Goal: Task Accomplishment & Management: Manage account settings

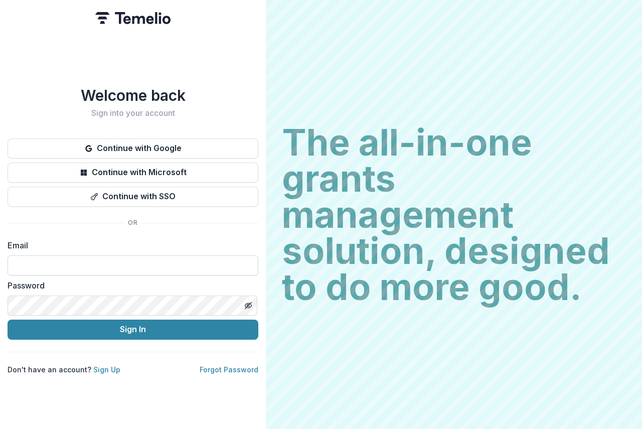
click at [48, 258] on input at bounding box center [133, 265] width 251 height 20
type input "**********"
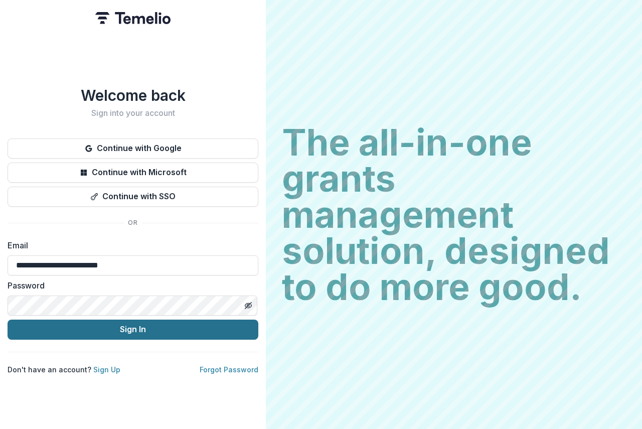
click at [144, 323] on button "Sign In" at bounding box center [133, 330] width 251 height 20
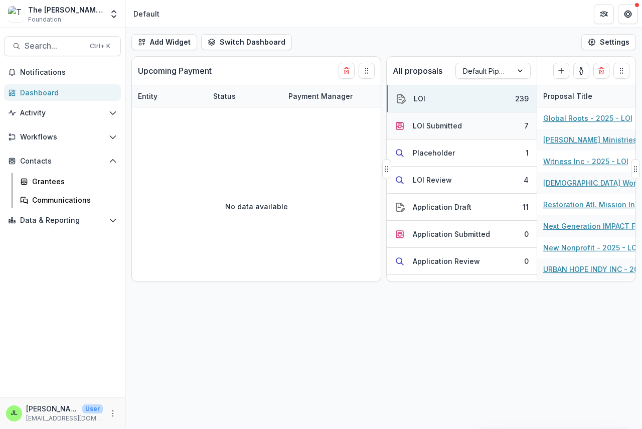
click at [429, 125] on div "LOI Submitted" at bounding box center [437, 125] width 49 height 11
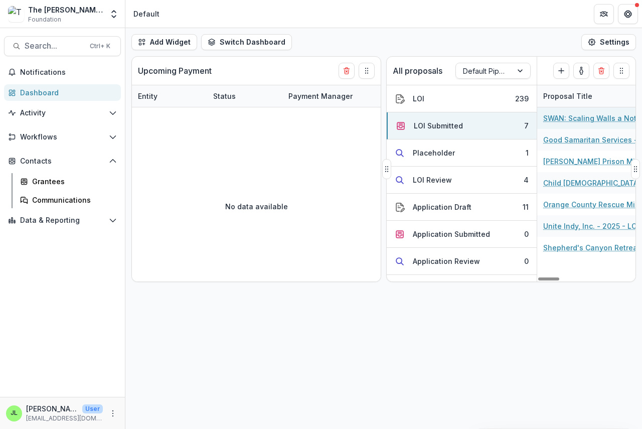
click at [569, 117] on link "SWAN: Scaling Walls a Note at a Time - 2025 - LOI" at bounding box center [600, 118] width 113 height 11
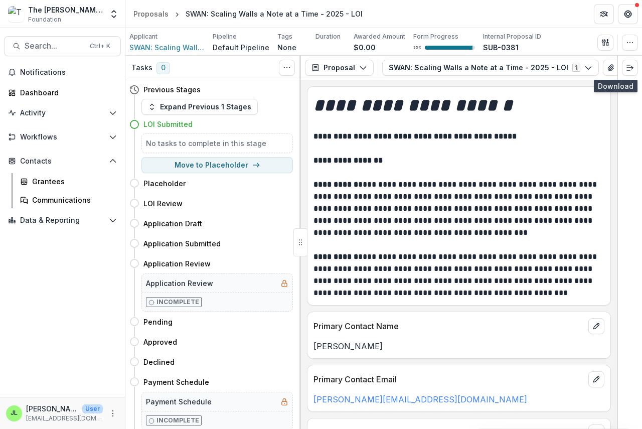
click at [624, 67] on icon "button" at bounding box center [627, 67] width 7 height 5
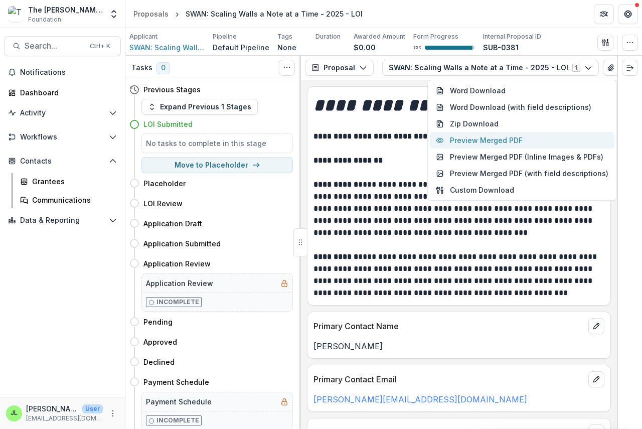
click at [517, 141] on button "Preview Merged PDF" at bounding box center [522, 140] width 185 height 17
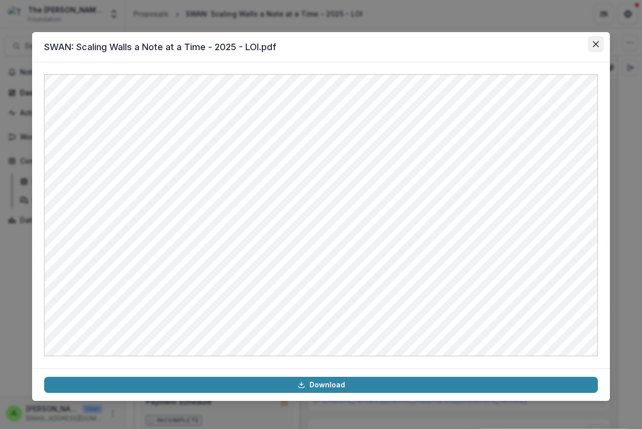
click at [598, 43] on icon "Close" at bounding box center [596, 44] width 6 height 6
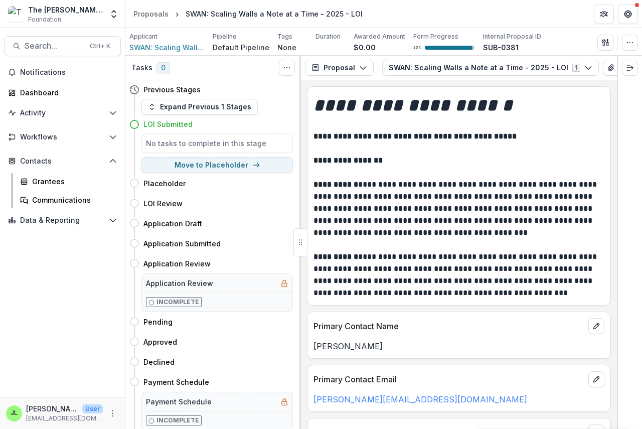
scroll to position [0, 61]
click at [31, 88] on link "Dashboard" at bounding box center [62, 92] width 117 height 17
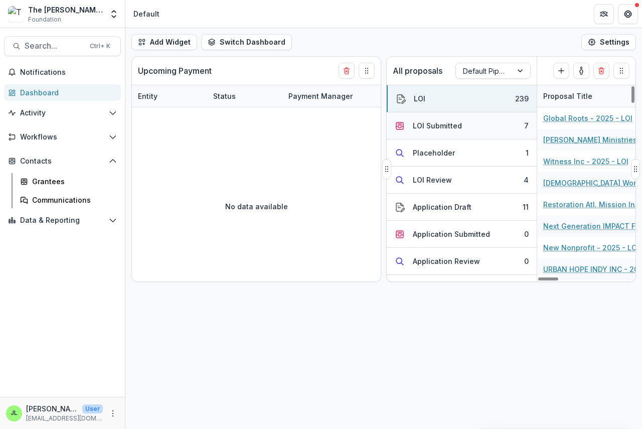
click at [440, 123] on div "LOI Submitted" at bounding box center [437, 125] width 49 height 11
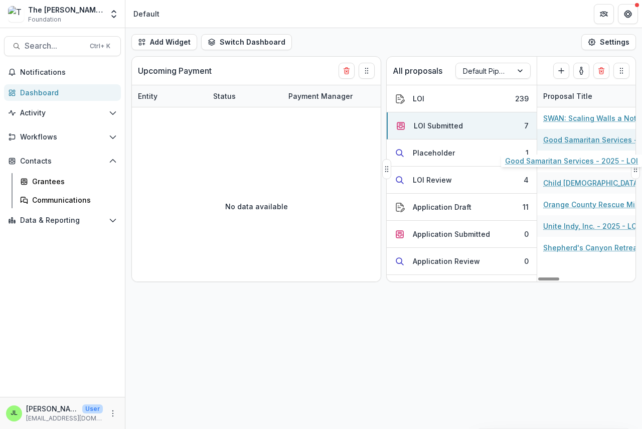
click at [578, 139] on link "Good Samaritan Services - 2025 - LOI" at bounding box center [600, 140] width 113 height 11
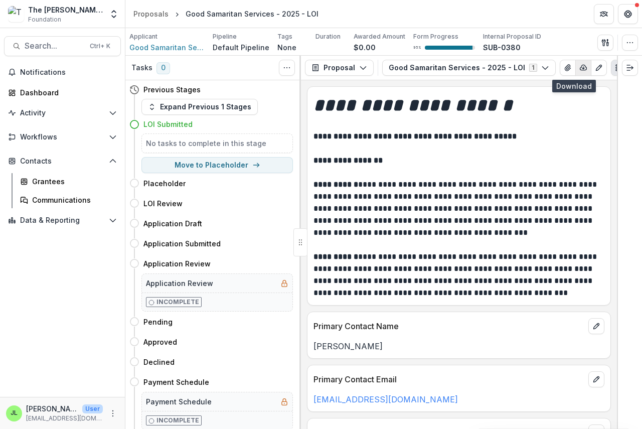
click at [580, 66] on icon "button" at bounding box center [584, 68] width 8 height 8
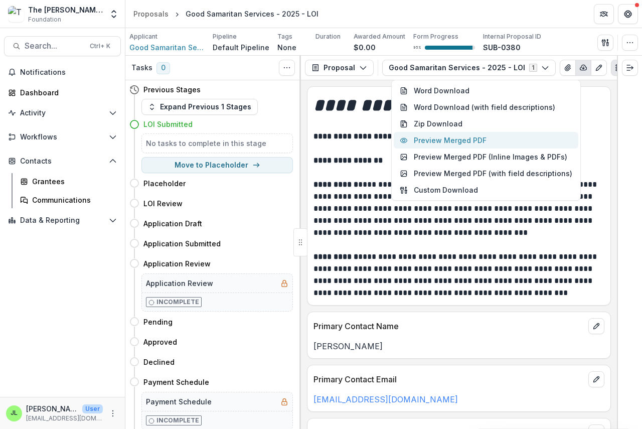
click at [482, 144] on button "Preview Merged PDF" at bounding box center [486, 140] width 185 height 17
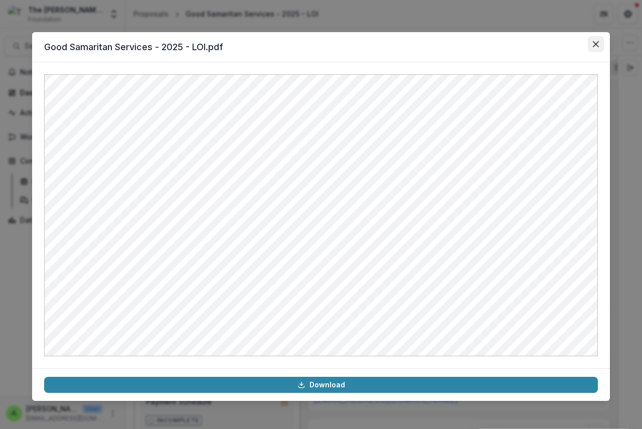
click at [595, 42] on icon "Close" at bounding box center [596, 44] width 6 height 6
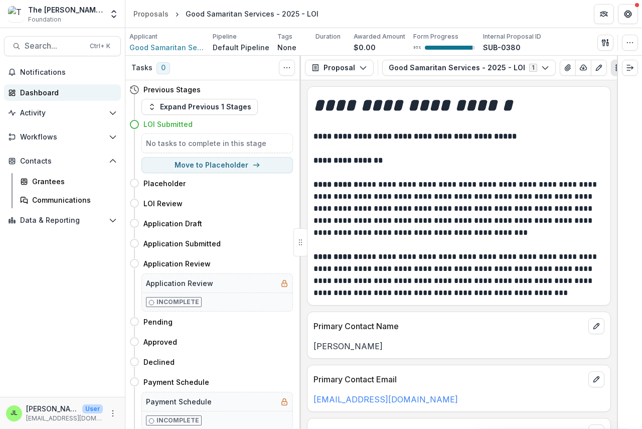
click at [41, 96] on div "Dashboard" at bounding box center [66, 92] width 93 height 11
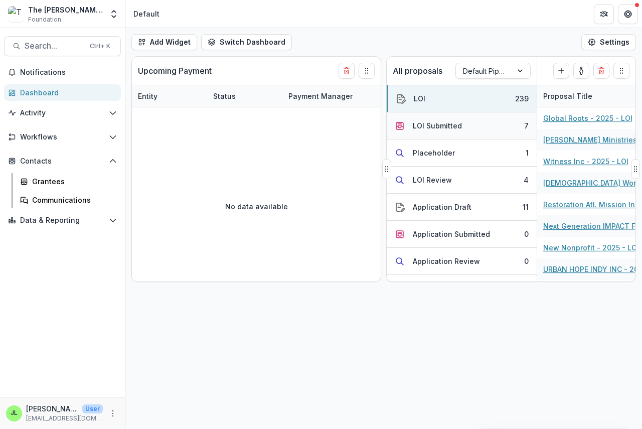
click at [444, 125] on div "LOI Submitted" at bounding box center [437, 125] width 49 height 11
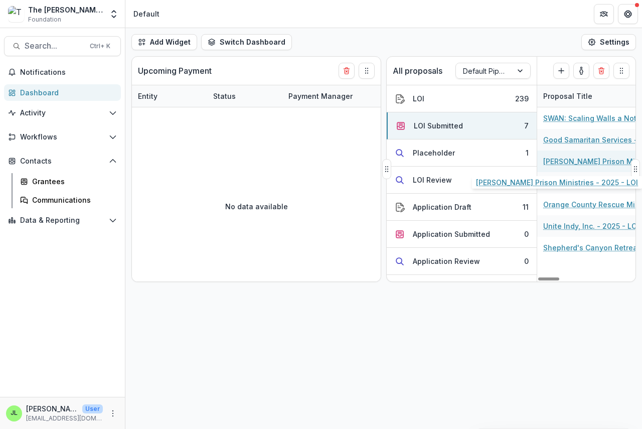
click at [574, 159] on link "Kolbe Prison Ministries - 2025 - LOI" at bounding box center [600, 161] width 113 height 11
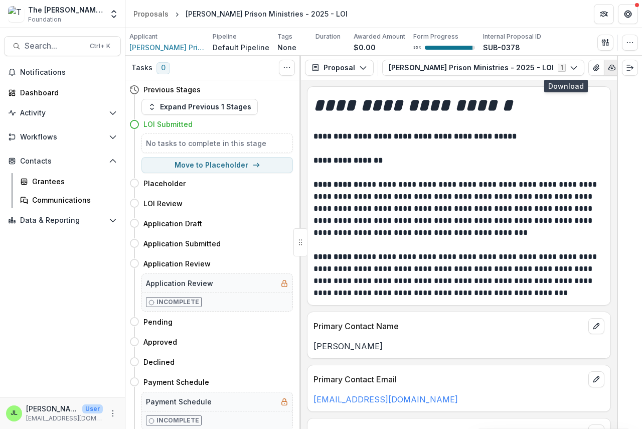
click at [608, 64] on icon "button" at bounding box center [612, 68] width 8 height 8
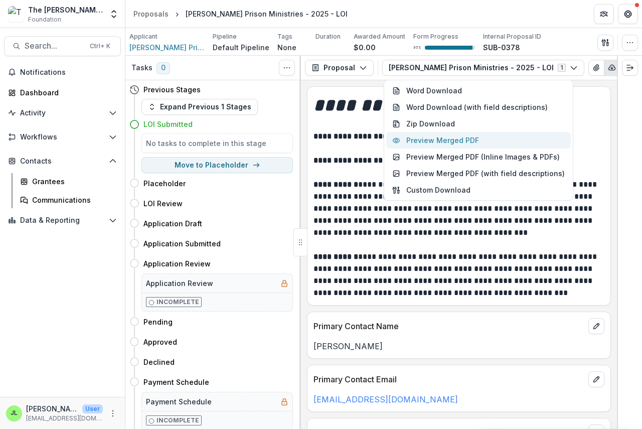
click at [468, 140] on button "Preview Merged PDF" at bounding box center [478, 140] width 185 height 17
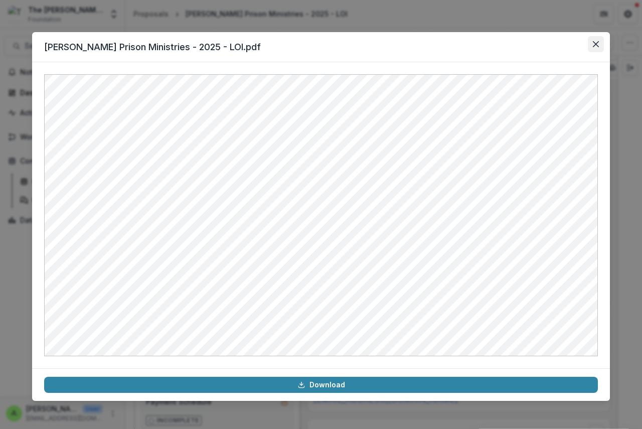
click at [596, 41] on icon "Close" at bounding box center [596, 44] width 6 height 6
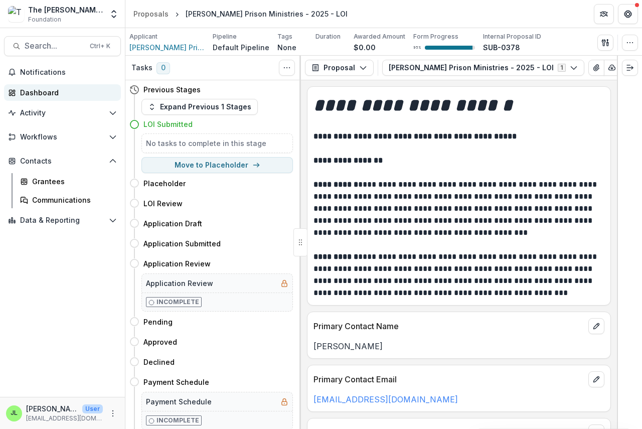
click at [29, 94] on div "Dashboard" at bounding box center [66, 92] width 93 height 11
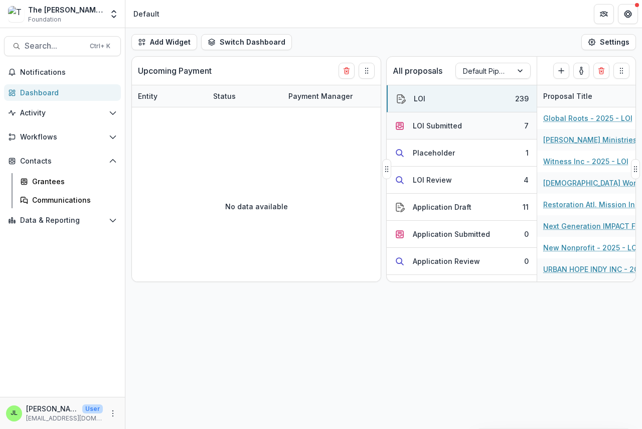
click at [447, 119] on button "LOI Submitted 7" at bounding box center [462, 125] width 150 height 27
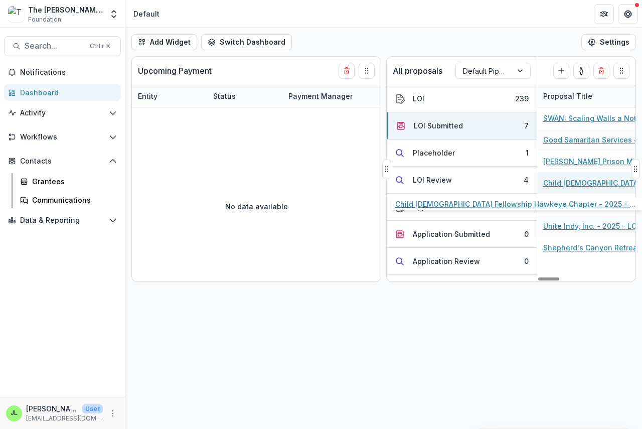
click at [592, 184] on link "Child Evangelism Fellowship Hawkeye Chapter - 2025 - LOI" at bounding box center [600, 183] width 113 height 11
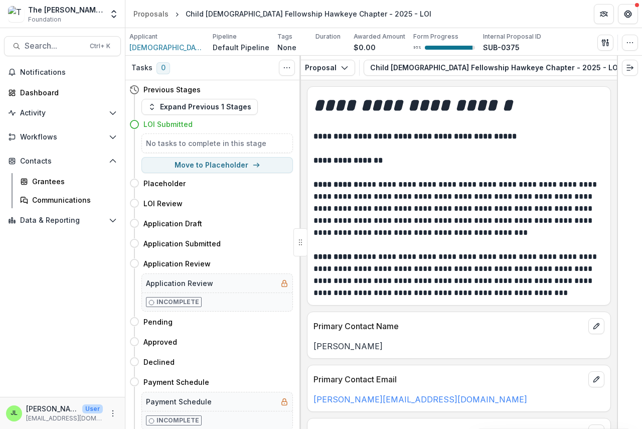
scroll to position [0, 37]
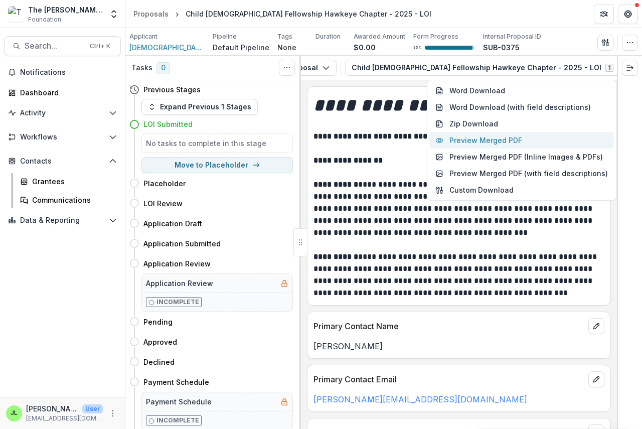
click at [515, 140] on button "Preview Merged PDF" at bounding box center [522, 140] width 185 height 17
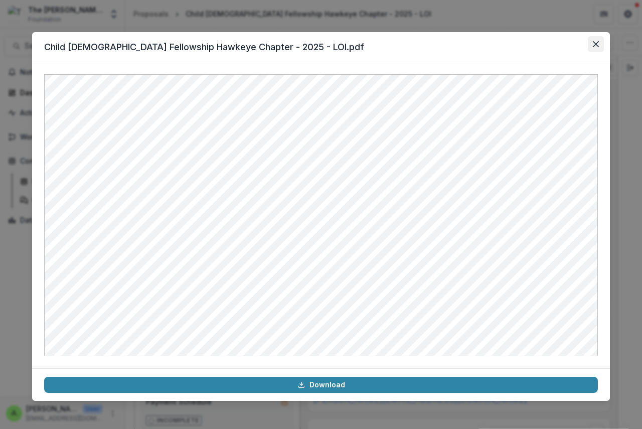
click at [593, 42] on icon "Close" at bounding box center [596, 44] width 6 height 6
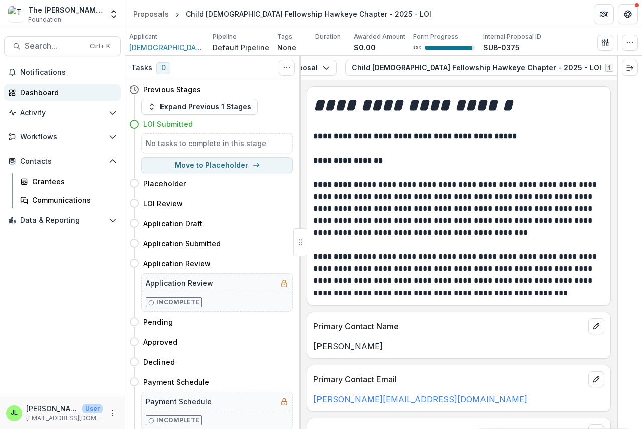
click at [52, 93] on div "Dashboard" at bounding box center [66, 92] width 93 height 11
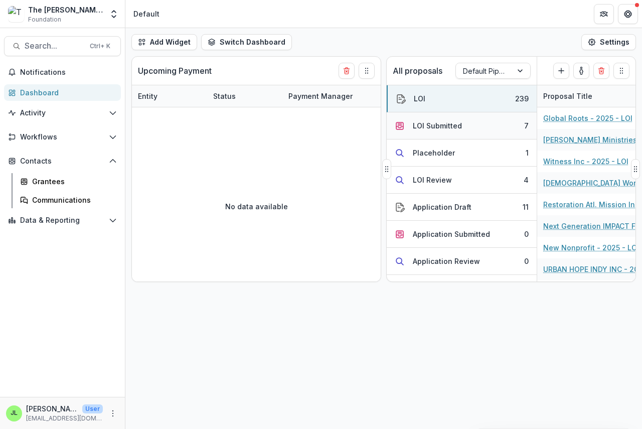
click at [460, 125] on div "LOI Submitted" at bounding box center [437, 125] width 49 height 11
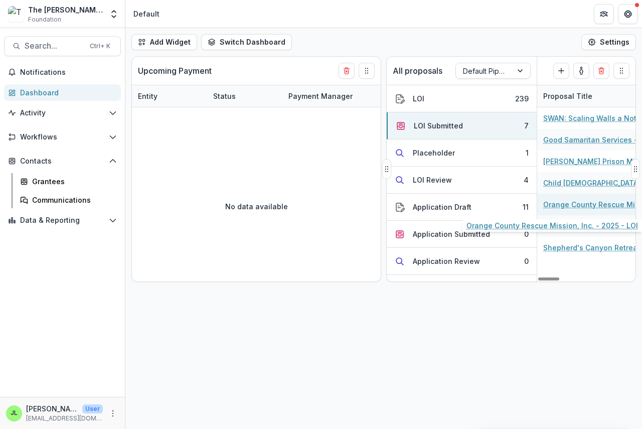
click at [577, 205] on link "Orange County Rescue Mission, Inc. - 2025 - LOI" at bounding box center [600, 204] width 113 height 11
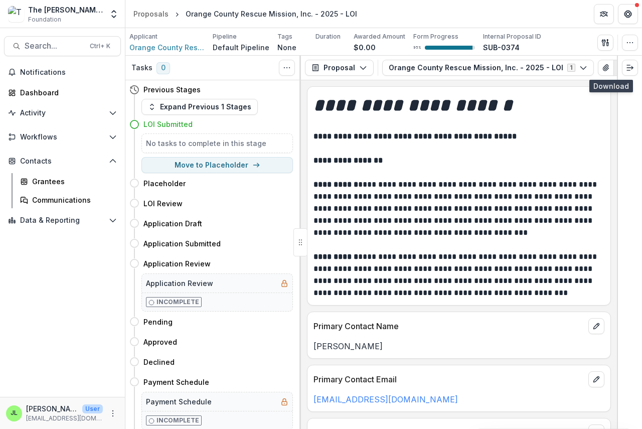
click at [621, 68] on polyline "button" at bounding box center [622, 68] width 2 height 1
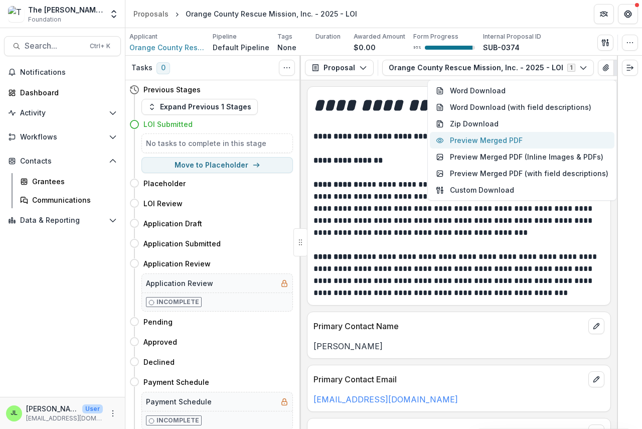
click at [519, 141] on button "Preview Merged PDF" at bounding box center [522, 140] width 185 height 17
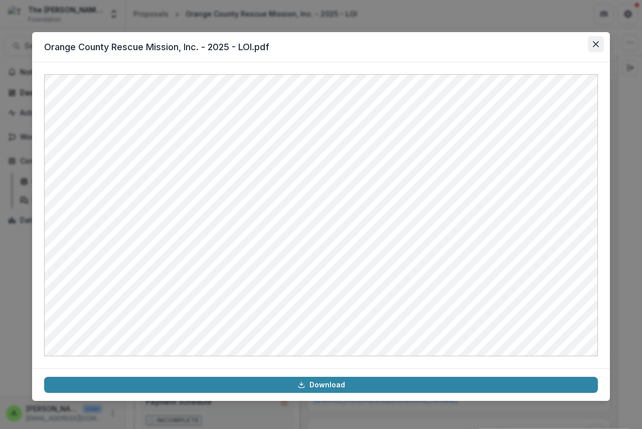
click at [595, 39] on button "Close" at bounding box center [596, 44] width 16 height 16
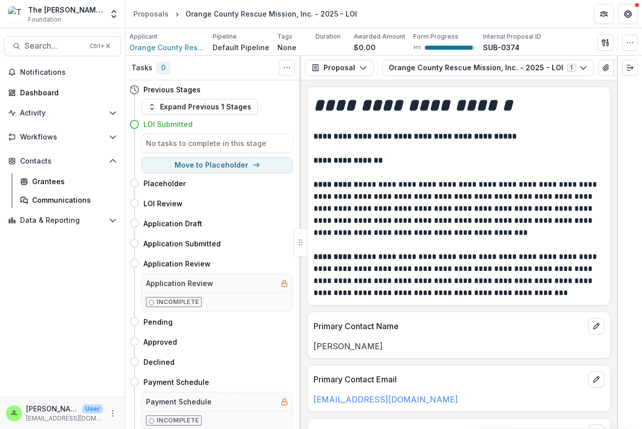
scroll to position [0, 56]
click at [34, 91] on div "Dashboard" at bounding box center [66, 92] width 93 height 11
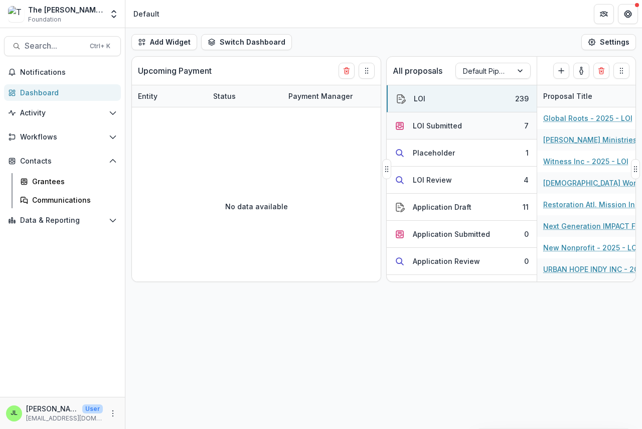
click at [424, 128] on div "LOI Submitted" at bounding box center [437, 125] width 49 height 11
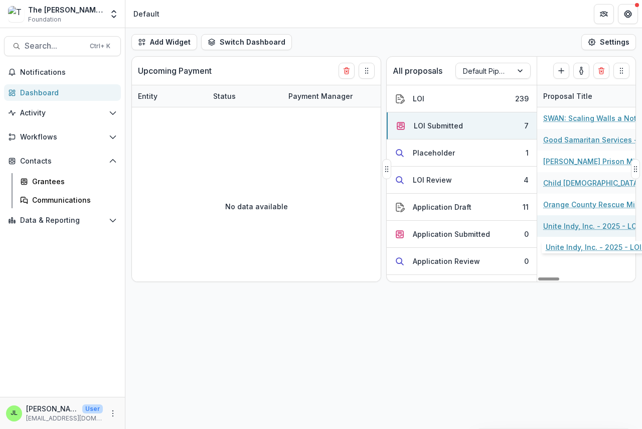
click at [584, 227] on link "Unite Indy, Inc. - 2025 - LOI" at bounding box center [592, 226] width 96 height 11
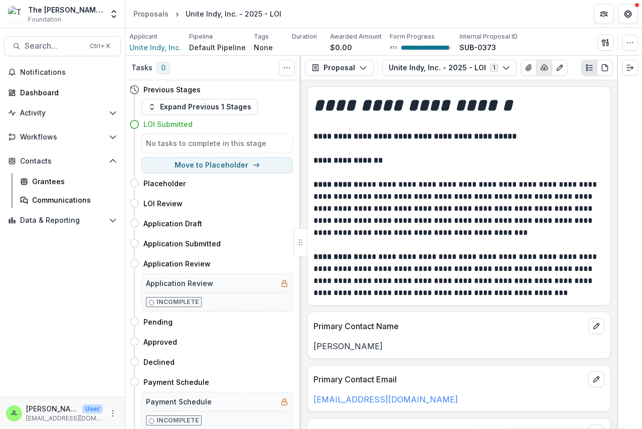
click at [537, 63] on button "button" at bounding box center [545, 68] width 16 height 16
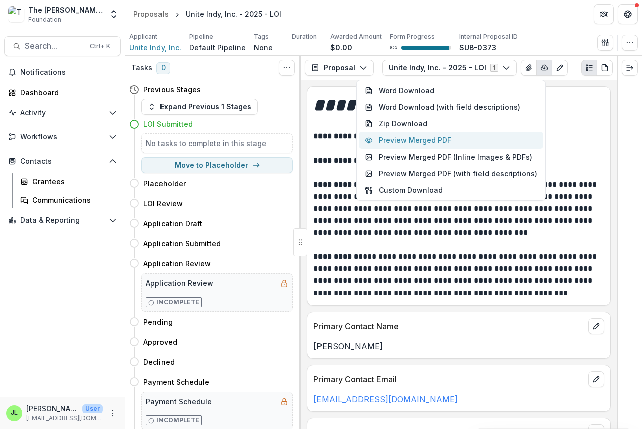
click at [446, 140] on button "Preview Merged PDF" at bounding box center [451, 140] width 185 height 17
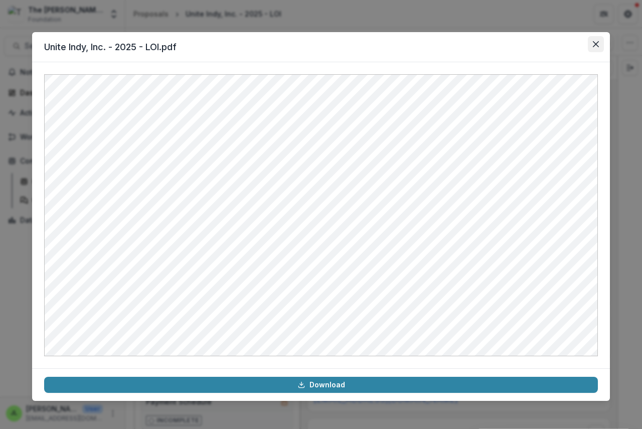
click at [596, 43] on icon "Close" at bounding box center [596, 44] width 6 height 6
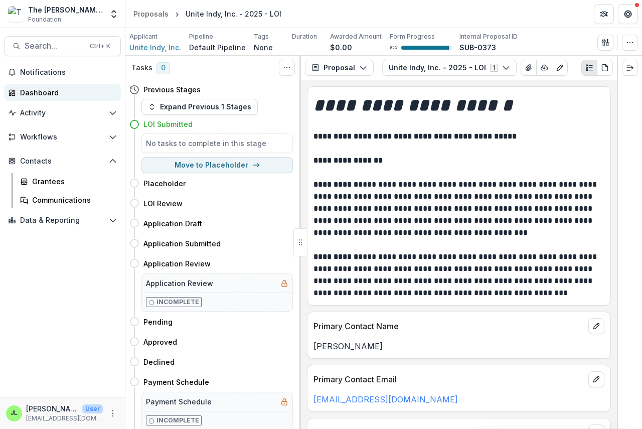
click at [43, 95] on div "Dashboard" at bounding box center [66, 92] width 93 height 11
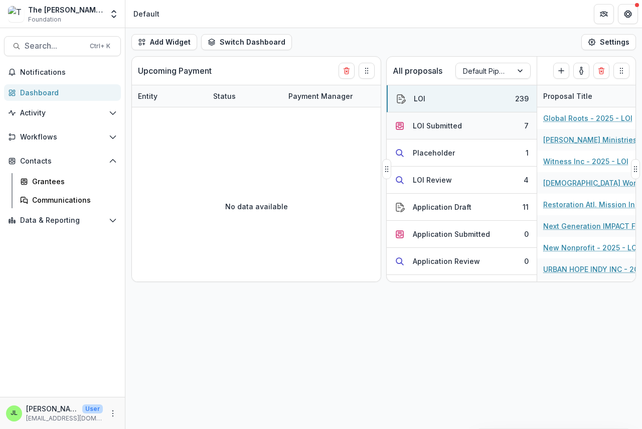
click at [444, 122] on div "LOI Submitted" at bounding box center [437, 125] width 49 height 11
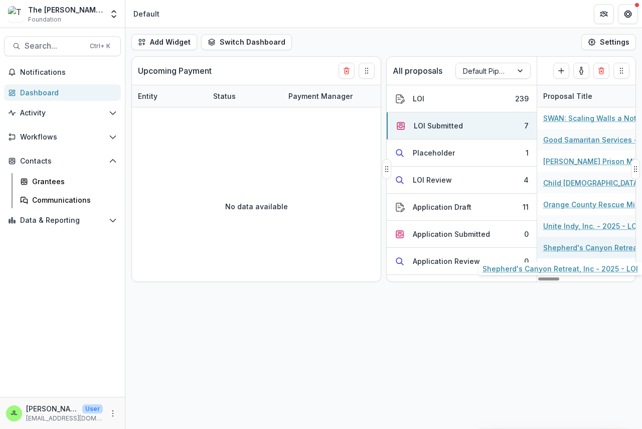
click at [576, 248] on link "Shepherd's Canyon Retreat, Inc - 2025 - LOI" at bounding box center [600, 247] width 113 height 11
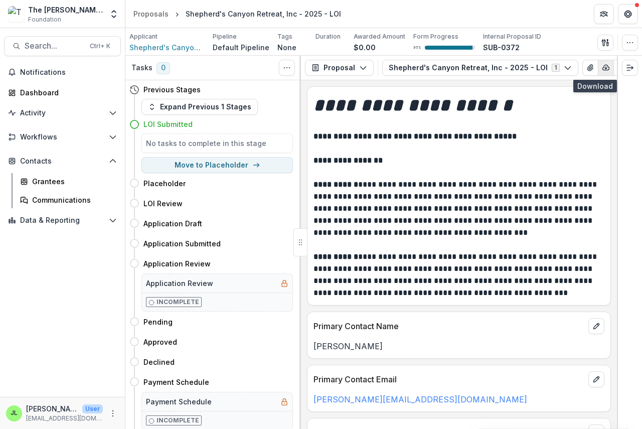
click at [602, 68] on icon "button" at bounding box center [606, 68] width 8 height 8
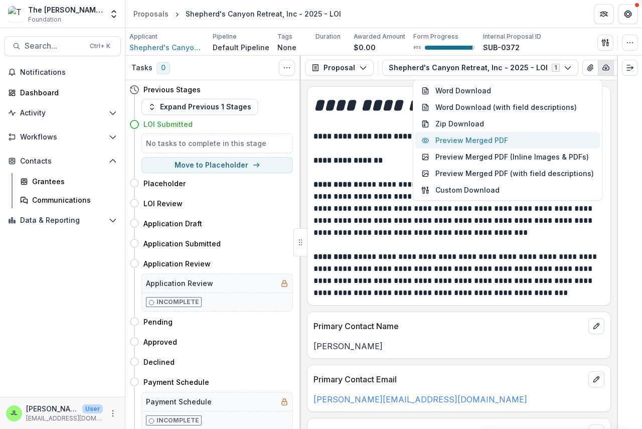
click at [508, 139] on button "Preview Merged PDF" at bounding box center [508, 140] width 185 height 17
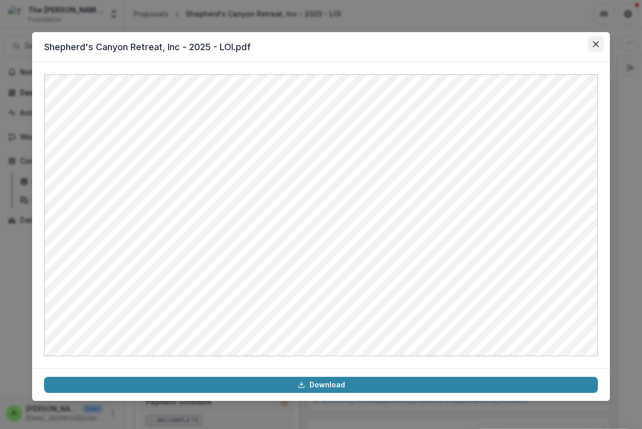
click at [595, 43] on icon "Close" at bounding box center [596, 44] width 6 height 6
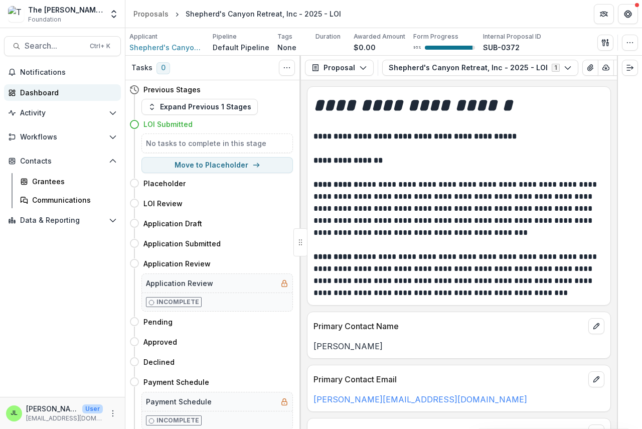
click at [31, 90] on div "Dashboard" at bounding box center [66, 92] width 93 height 11
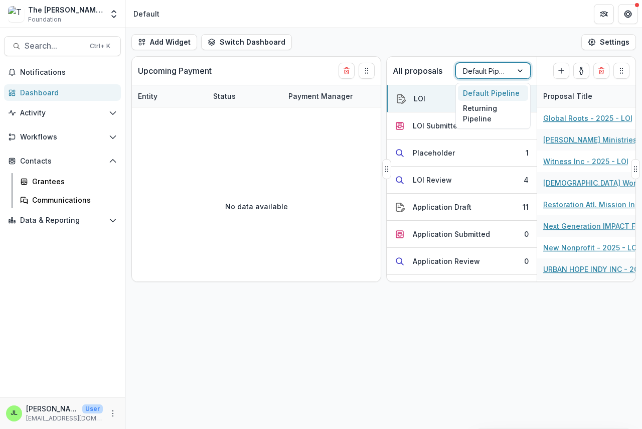
click at [483, 66] on div at bounding box center [484, 71] width 42 height 13
click at [484, 110] on div "Returning Pipeline" at bounding box center [493, 114] width 70 height 26
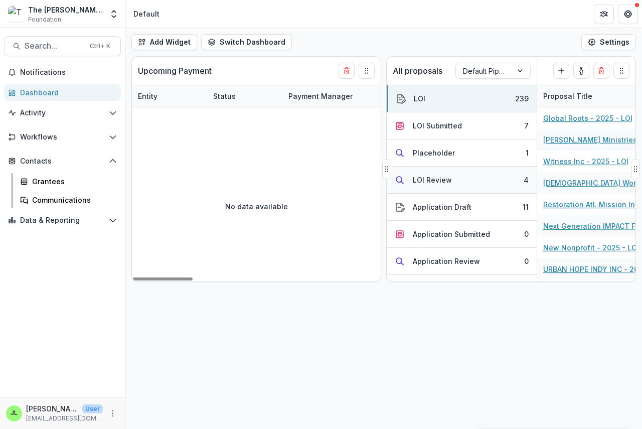
click at [430, 182] on div "LOI Review" at bounding box center [432, 180] width 39 height 11
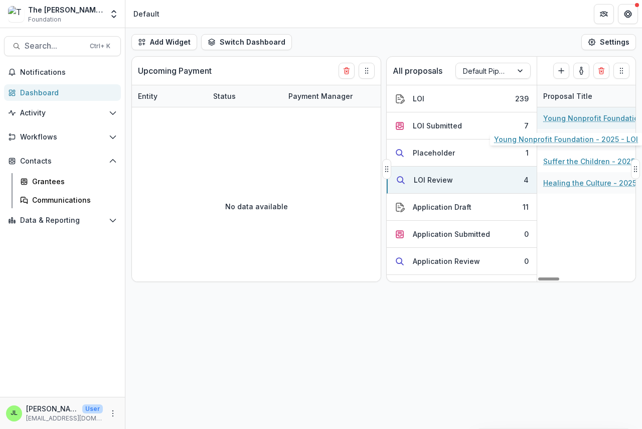
click at [566, 119] on link "Young Nonprofit Foundation - 2025 - LOI" at bounding box center [600, 118] width 113 height 11
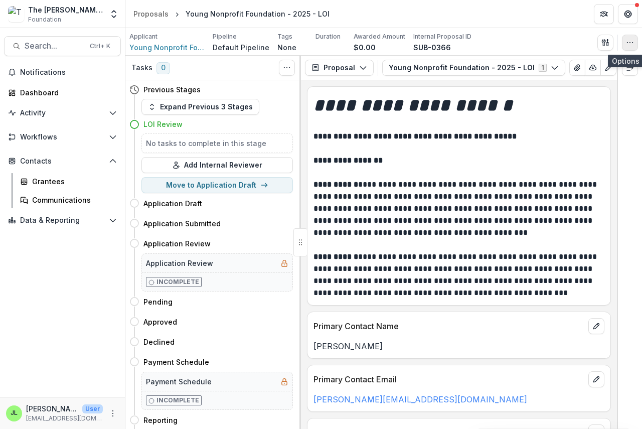
click at [629, 40] on icon "button" at bounding box center [630, 43] width 8 height 8
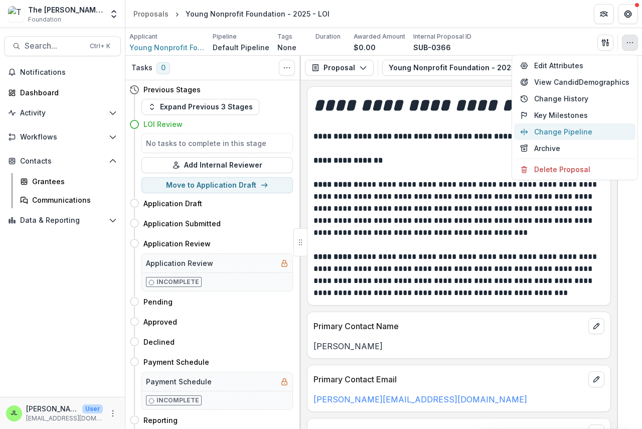
click at [625, 131] on button "Change Pipeline" at bounding box center [574, 131] width 121 height 17
select select
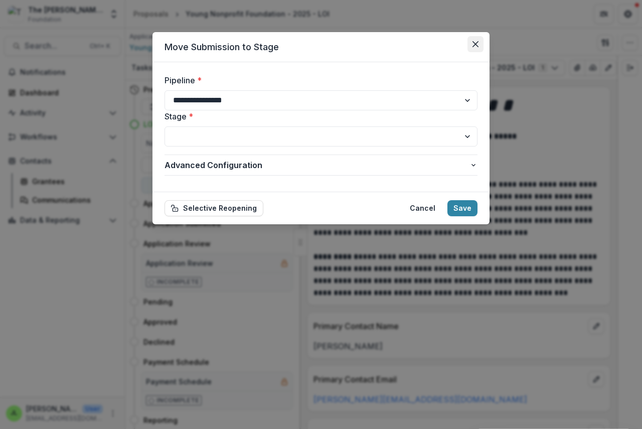
click at [474, 43] on icon "Close" at bounding box center [476, 44] width 6 height 6
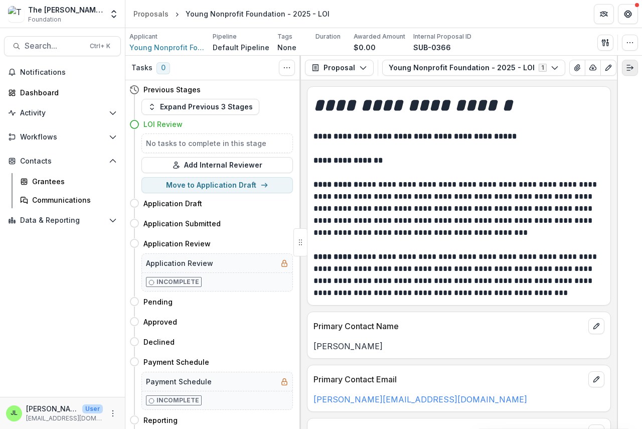
click at [626, 66] on button "Expand right" at bounding box center [630, 68] width 16 height 16
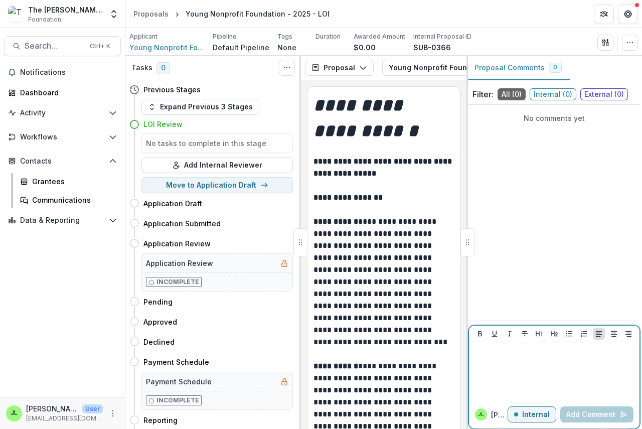
click at [482, 354] on p at bounding box center [554, 351] width 163 height 11
drag, startPoint x: 564, startPoint y: 351, endPoint x: 570, endPoint y: 352, distance: 6.1
click at [564, 351] on p "**********" at bounding box center [554, 351] width 163 height 11
click at [597, 410] on button "Add Comment" at bounding box center [597, 415] width 73 height 16
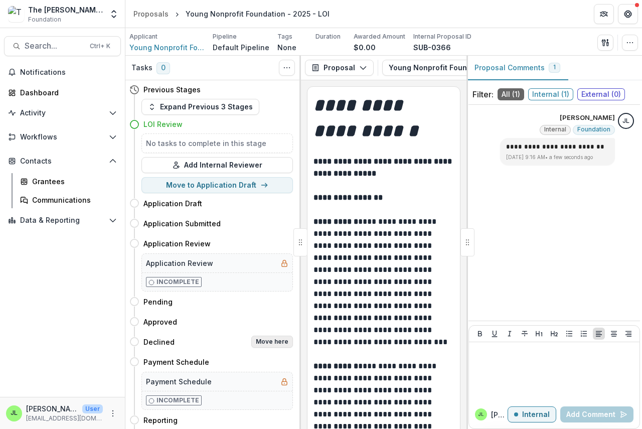
click at [276, 343] on button "Move here" at bounding box center [272, 342] width 42 height 12
select select "********"
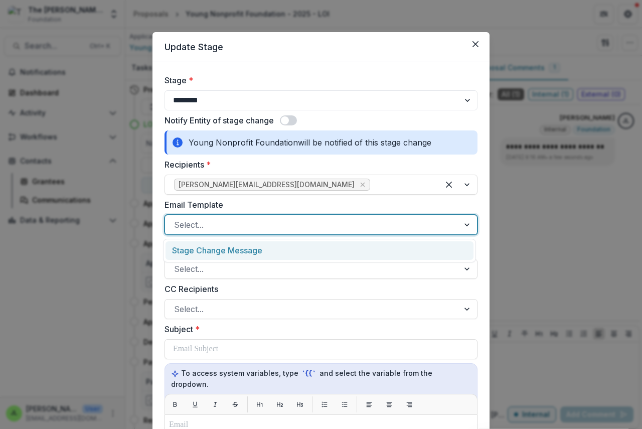
drag, startPoint x: 236, startPoint y: 223, endPoint x: 237, endPoint y: 229, distance: 6.5
click at [237, 223] on div at bounding box center [312, 225] width 276 height 14
click at [233, 252] on div "Stage Change Message" at bounding box center [320, 250] width 308 height 19
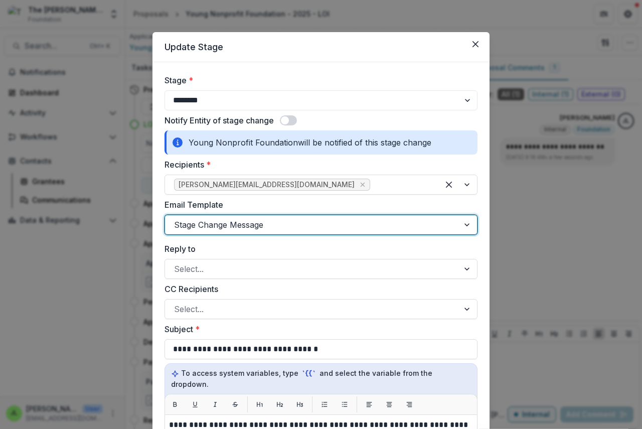
scroll to position [201, 0]
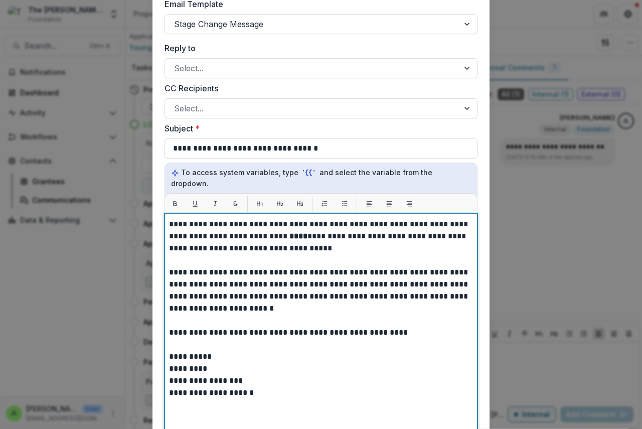
drag, startPoint x: 269, startPoint y: 224, endPoint x: 315, endPoint y: 248, distance: 52.3
click at [290, 232] on strong "****" at bounding box center [299, 236] width 18 height 8
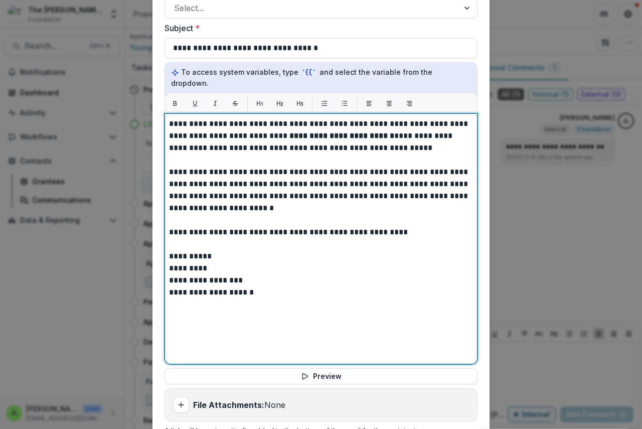
scroll to position [412, 0]
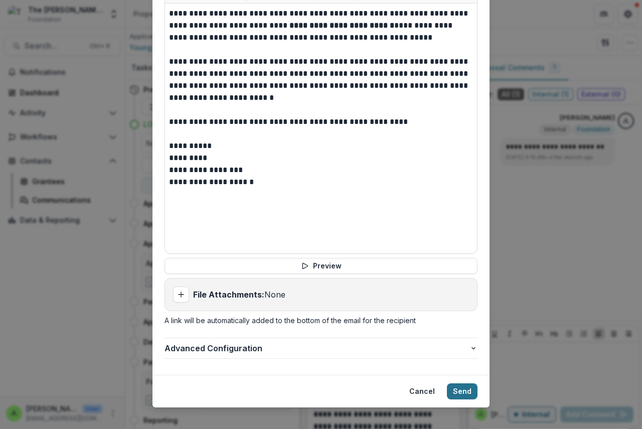
click at [459, 383] on button "Send" at bounding box center [462, 391] width 31 height 16
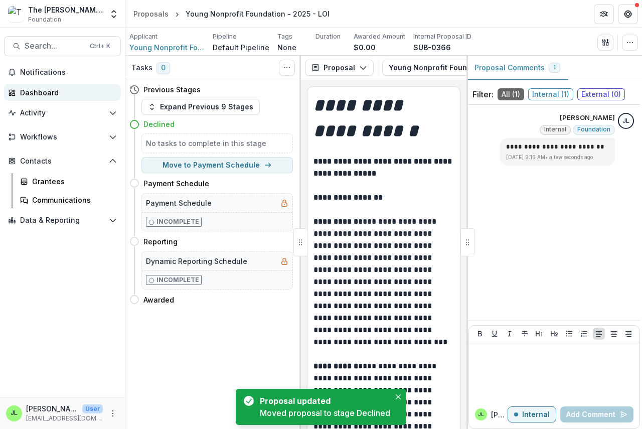
click at [44, 89] on div "Dashboard" at bounding box center [66, 92] width 93 height 11
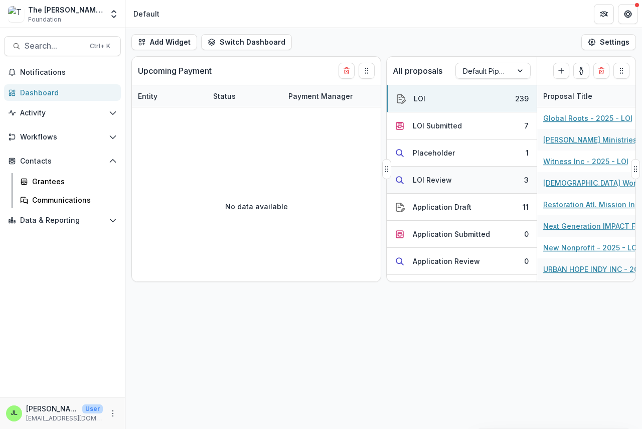
click at [443, 181] on div "LOI Review" at bounding box center [432, 180] width 39 height 11
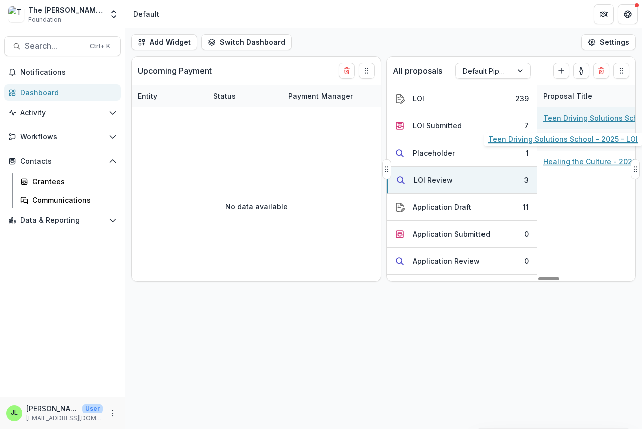
click at [572, 119] on link "Teen Driving Solutions School - 2025 - LOI" at bounding box center [600, 118] width 113 height 11
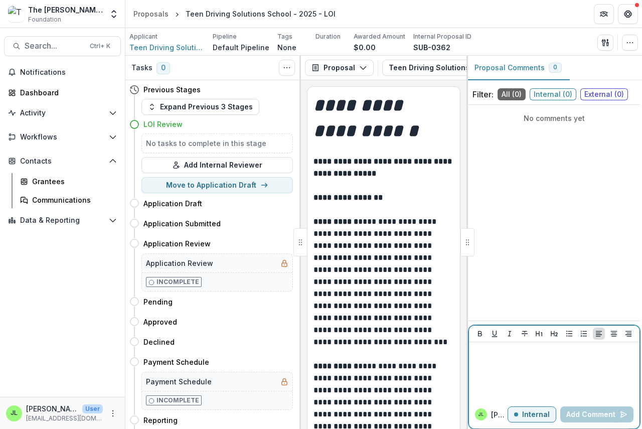
click at [492, 365] on div at bounding box center [554, 371] width 163 height 50
click at [597, 411] on button "Add Comment" at bounding box center [597, 415] width 73 height 16
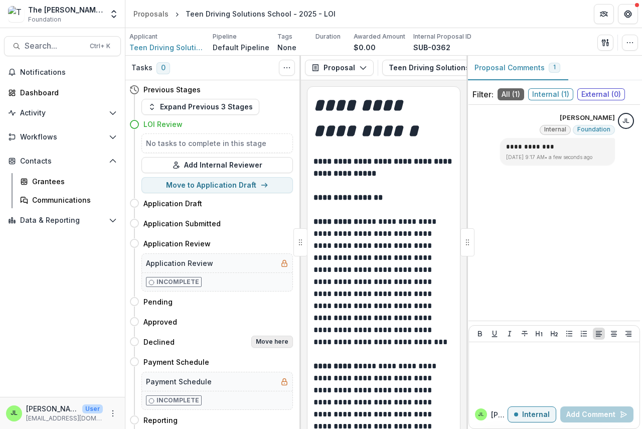
click at [263, 339] on button "Move here" at bounding box center [272, 342] width 42 height 12
select select "********"
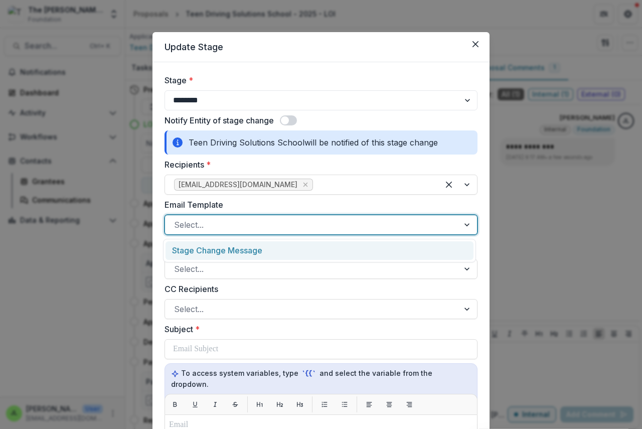
click at [202, 227] on div at bounding box center [312, 225] width 276 height 14
click at [207, 250] on div "Stage Change Message" at bounding box center [320, 250] width 308 height 19
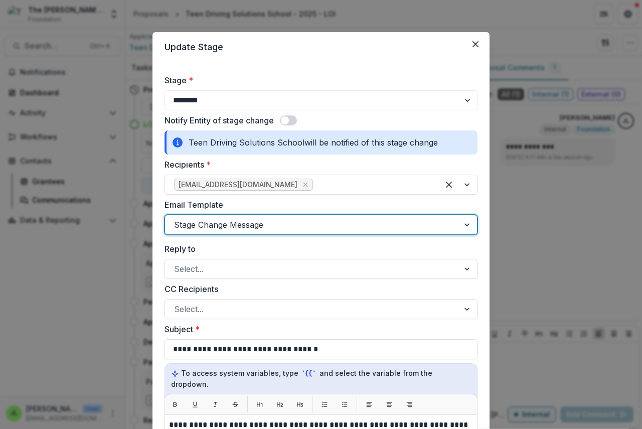
scroll to position [251, 0]
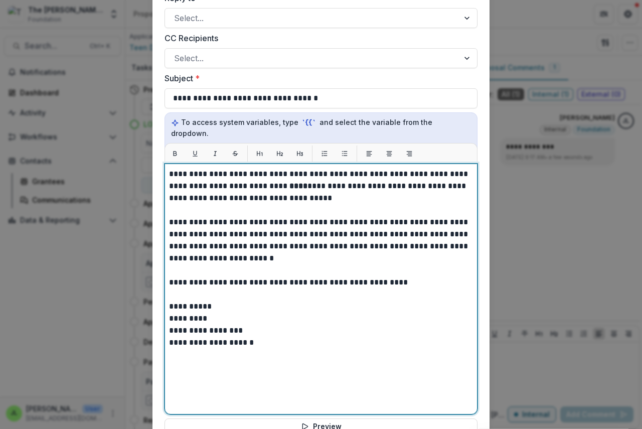
click at [290, 182] on strong "****" at bounding box center [299, 186] width 18 height 8
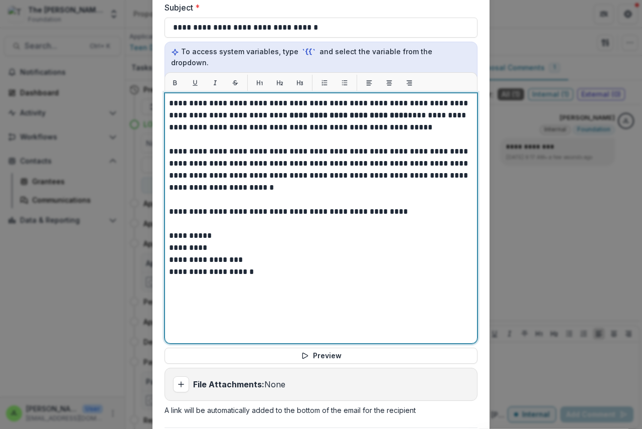
scroll to position [412, 0]
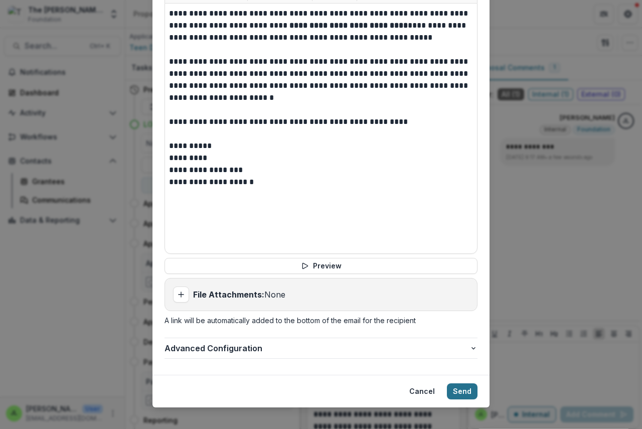
click at [458, 383] on button "Send" at bounding box center [462, 391] width 31 height 16
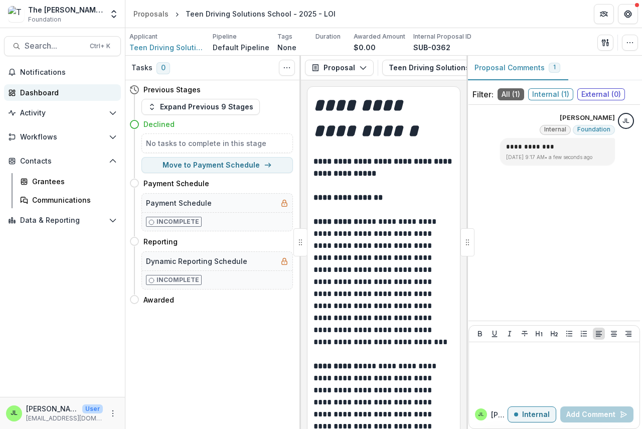
click at [33, 92] on div "Dashboard" at bounding box center [66, 92] width 93 height 11
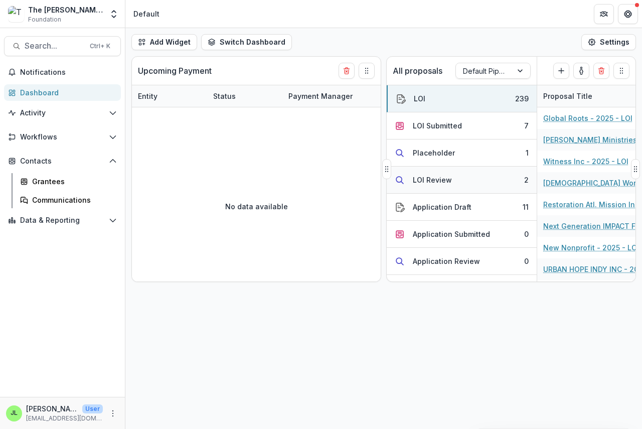
click at [425, 179] on div "LOI Review" at bounding box center [432, 180] width 39 height 11
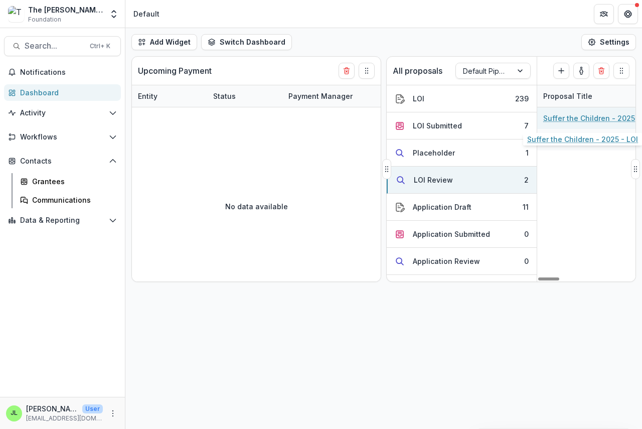
click at [578, 121] on link "Suffer the Children - 2025 - LOI" at bounding box center [599, 118] width 111 height 11
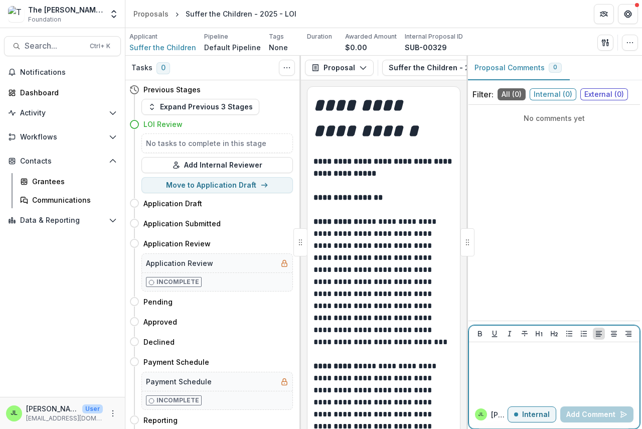
drag, startPoint x: 481, startPoint y: 378, endPoint x: 485, endPoint y: 372, distance: 7.4
click at [482, 377] on div at bounding box center [554, 371] width 163 height 50
click at [598, 410] on button "Add Comment" at bounding box center [597, 415] width 73 height 16
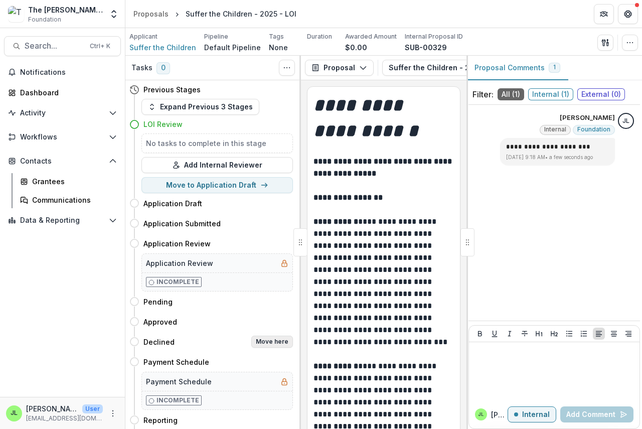
click at [270, 340] on button "Move here" at bounding box center [272, 342] width 42 height 12
select select "********"
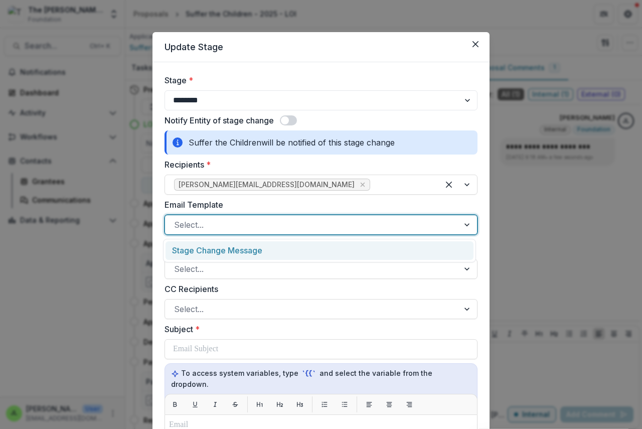
click at [208, 223] on div at bounding box center [312, 225] width 276 height 14
drag, startPoint x: 213, startPoint y: 244, endPoint x: 210, endPoint y: 250, distance: 7.2
click at [213, 247] on div "Stage Change Message" at bounding box center [320, 250] width 308 height 19
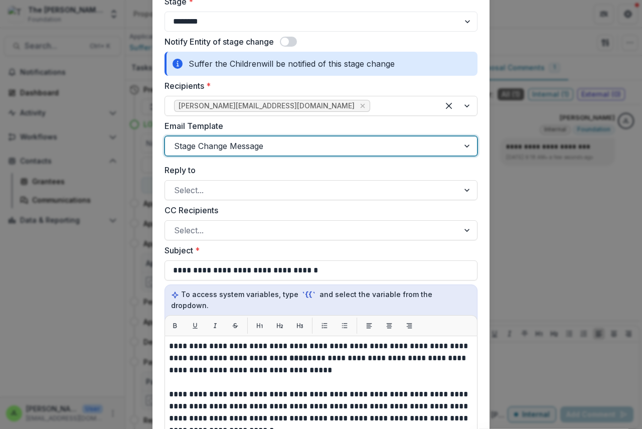
scroll to position [201, 0]
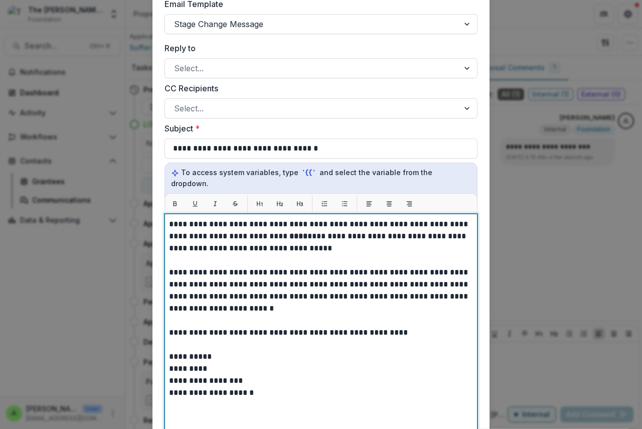
click at [290, 232] on strong "****" at bounding box center [299, 236] width 18 height 8
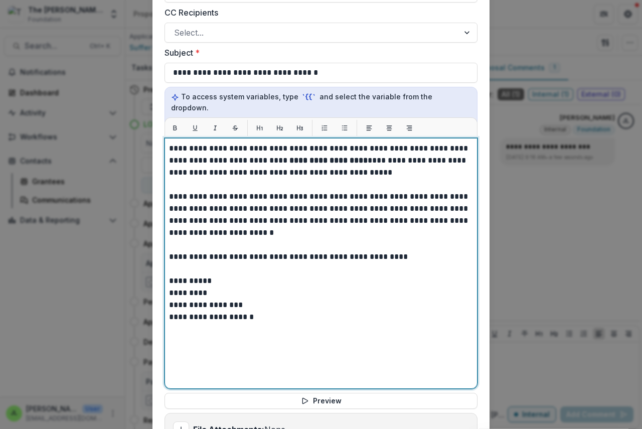
scroll to position [412, 0]
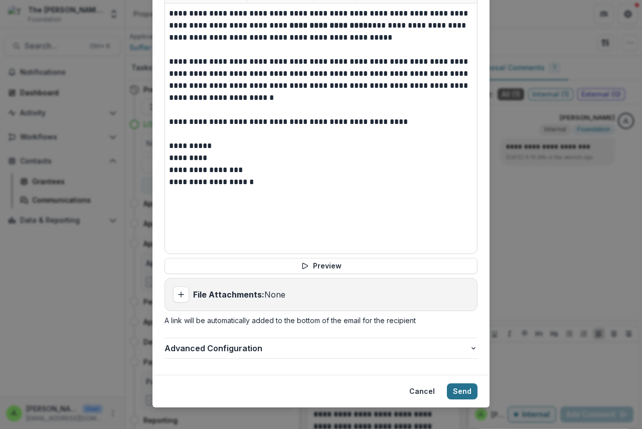
click at [469, 383] on button "Send" at bounding box center [462, 391] width 31 height 16
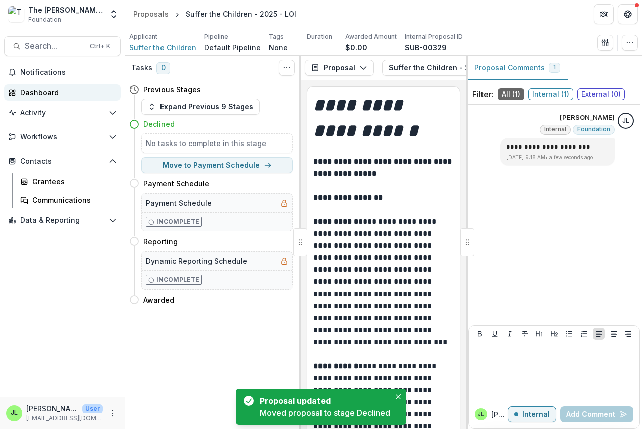
click at [34, 91] on div "Dashboard" at bounding box center [66, 92] width 93 height 11
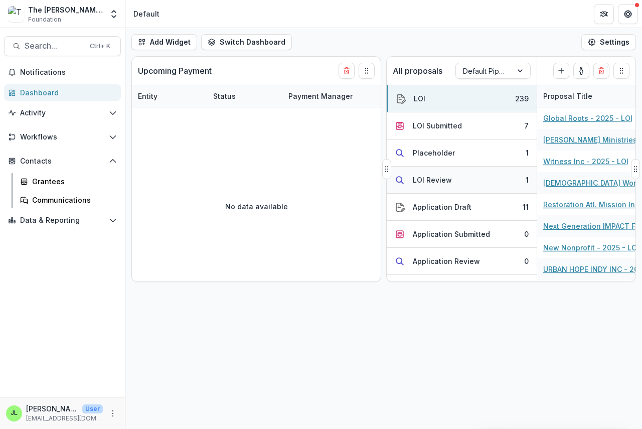
click at [430, 182] on div "LOI Review" at bounding box center [432, 180] width 39 height 11
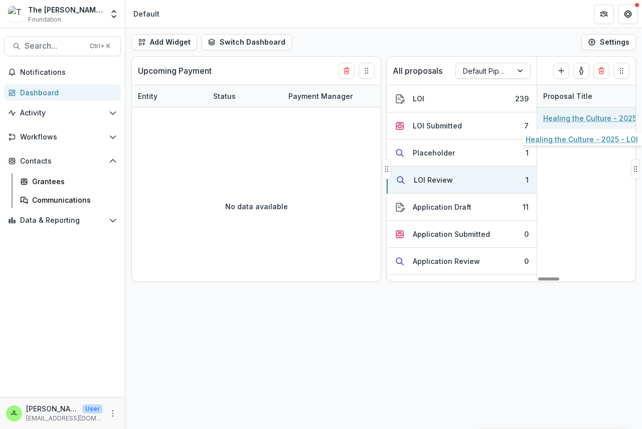
click at [555, 115] on link "Healing the Culture - 2025 - LOI" at bounding box center [600, 118] width 112 height 11
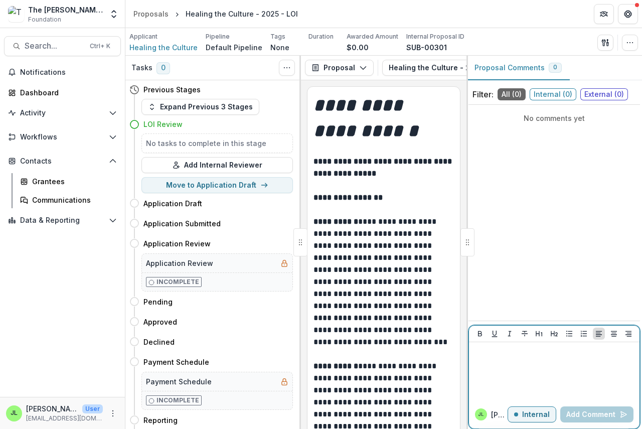
click at [483, 358] on div at bounding box center [554, 371] width 163 height 50
click at [567, 418] on button "Add Comment" at bounding box center [597, 415] width 73 height 16
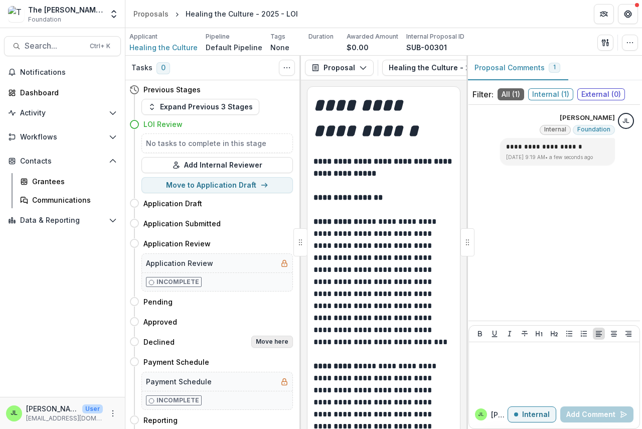
click at [277, 343] on button "Move here" at bounding box center [272, 342] width 42 height 12
select select "********"
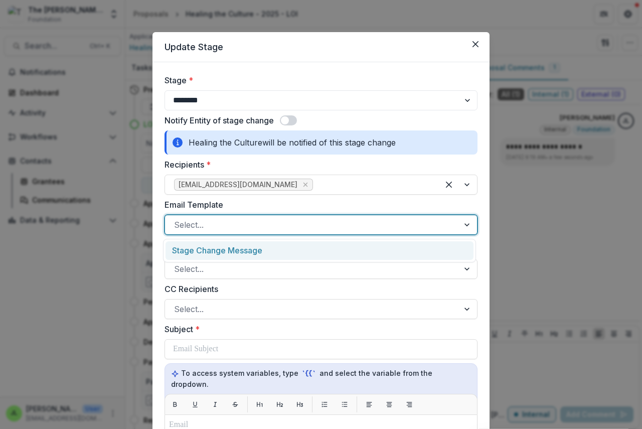
click at [221, 227] on div at bounding box center [312, 225] width 276 height 14
click at [222, 256] on div "Stage Change Message" at bounding box center [320, 250] width 308 height 19
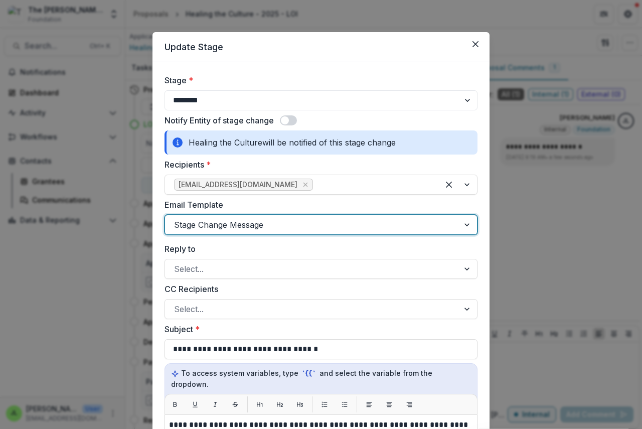
scroll to position [151, 0]
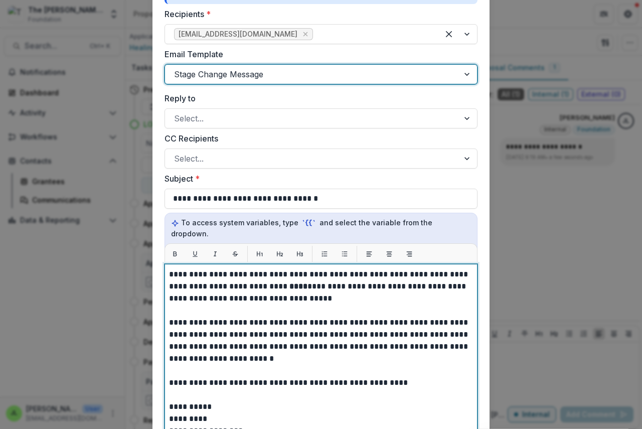
click at [290, 283] on strong "****" at bounding box center [299, 287] width 18 height 8
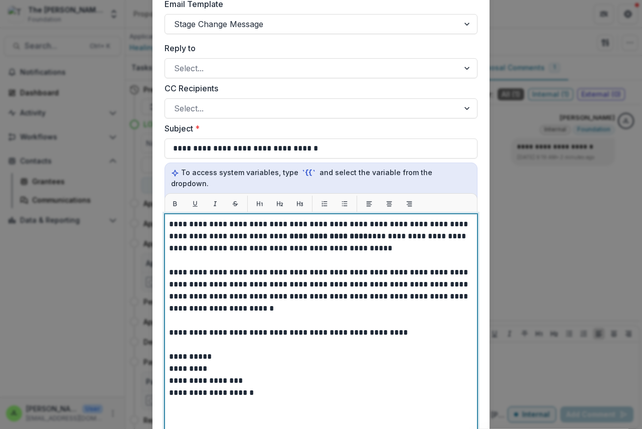
scroll to position [412, 0]
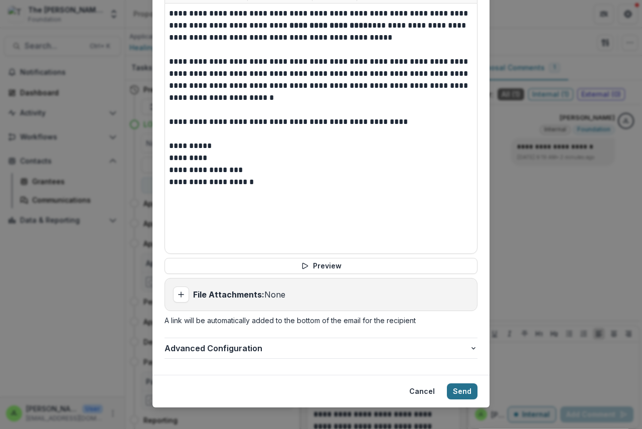
click at [456, 383] on button "Send" at bounding box center [462, 391] width 31 height 16
